Goal: Task Accomplishment & Management: Use online tool/utility

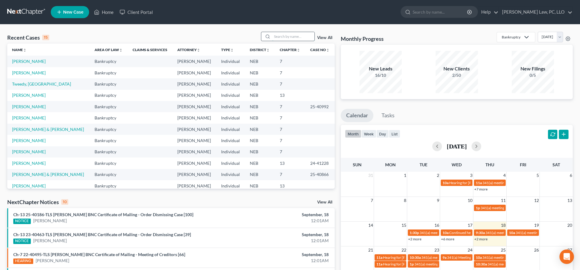
click at [279, 35] on input "search" at bounding box center [293, 36] width 42 height 9
type input "[PERSON_NAME]"
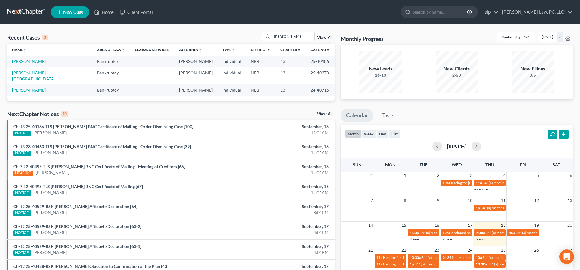
click at [32, 60] on link "[PERSON_NAME]" at bounding box center [29, 61] width 34 height 5
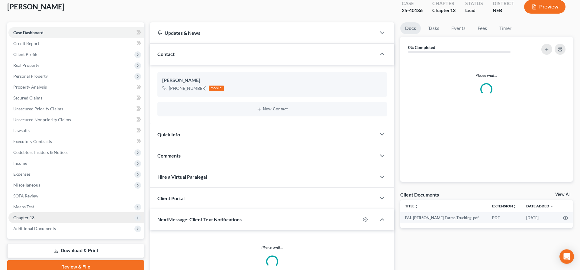
scroll to position [71, 0]
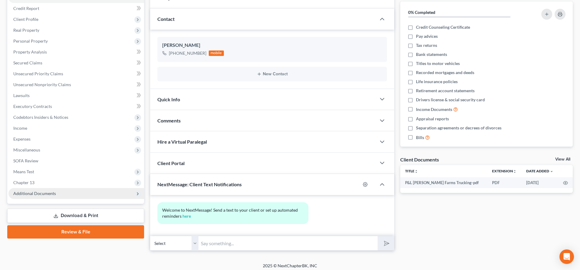
click at [44, 193] on span "Additional Documents" at bounding box center [34, 192] width 43 height 5
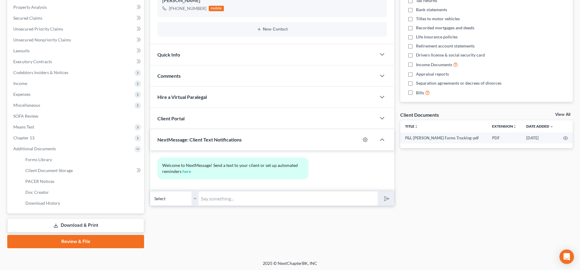
scroll to position [116, 0]
click at [71, 225] on link "Download & Print" at bounding box center [75, 224] width 137 height 14
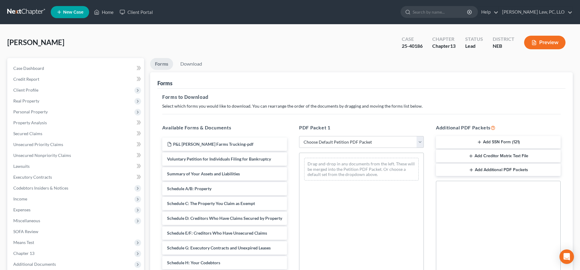
click at [482, 157] on button "Add Creditor Matrix Text File" at bounding box center [498, 155] width 125 height 13
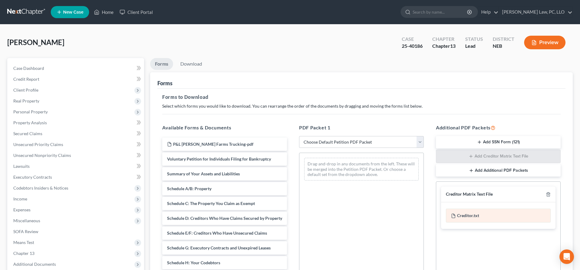
click at [473, 215] on div "Creditor.txt" at bounding box center [498, 215] width 105 height 14
click at [471, 215] on div "Creditor.txt" at bounding box center [498, 215] width 105 height 14
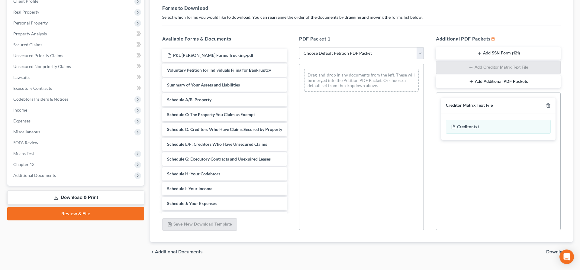
scroll to position [103, 0]
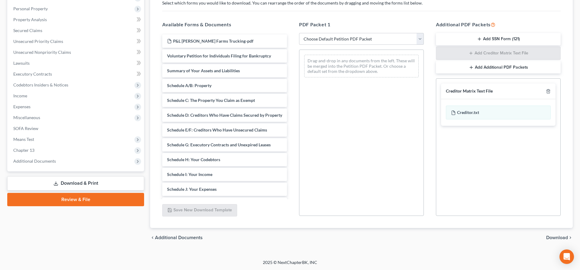
click at [552, 236] on span "Download" at bounding box center [557, 237] width 22 height 5
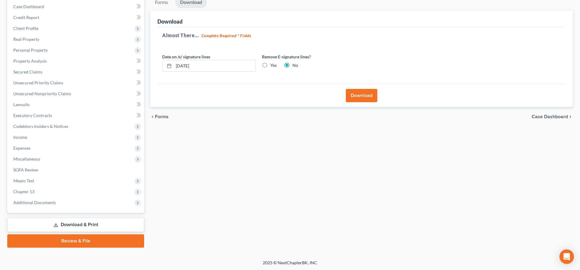
scroll to position [0, 0]
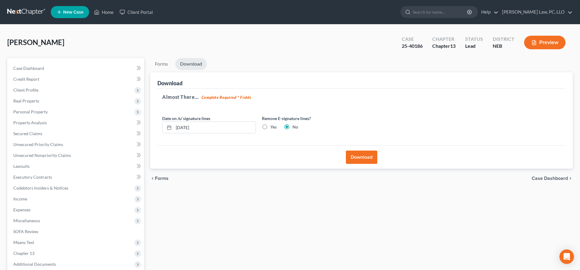
click at [361, 158] on button "Download" at bounding box center [361, 156] width 31 height 13
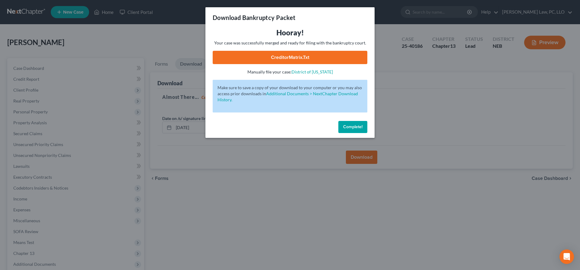
click at [280, 62] on link "CreditorMatrix.txt" at bounding box center [290, 57] width 155 height 13
click at [359, 125] on span "Complete!" at bounding box center [352, 126] width 19 height 5
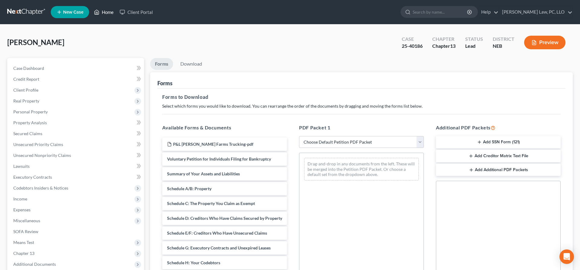
click at [100, 12] on link "Home" at bounding box center [104, 12] width 26 height 11
